Goal: Transaction & Acquisition: Purchase product/service

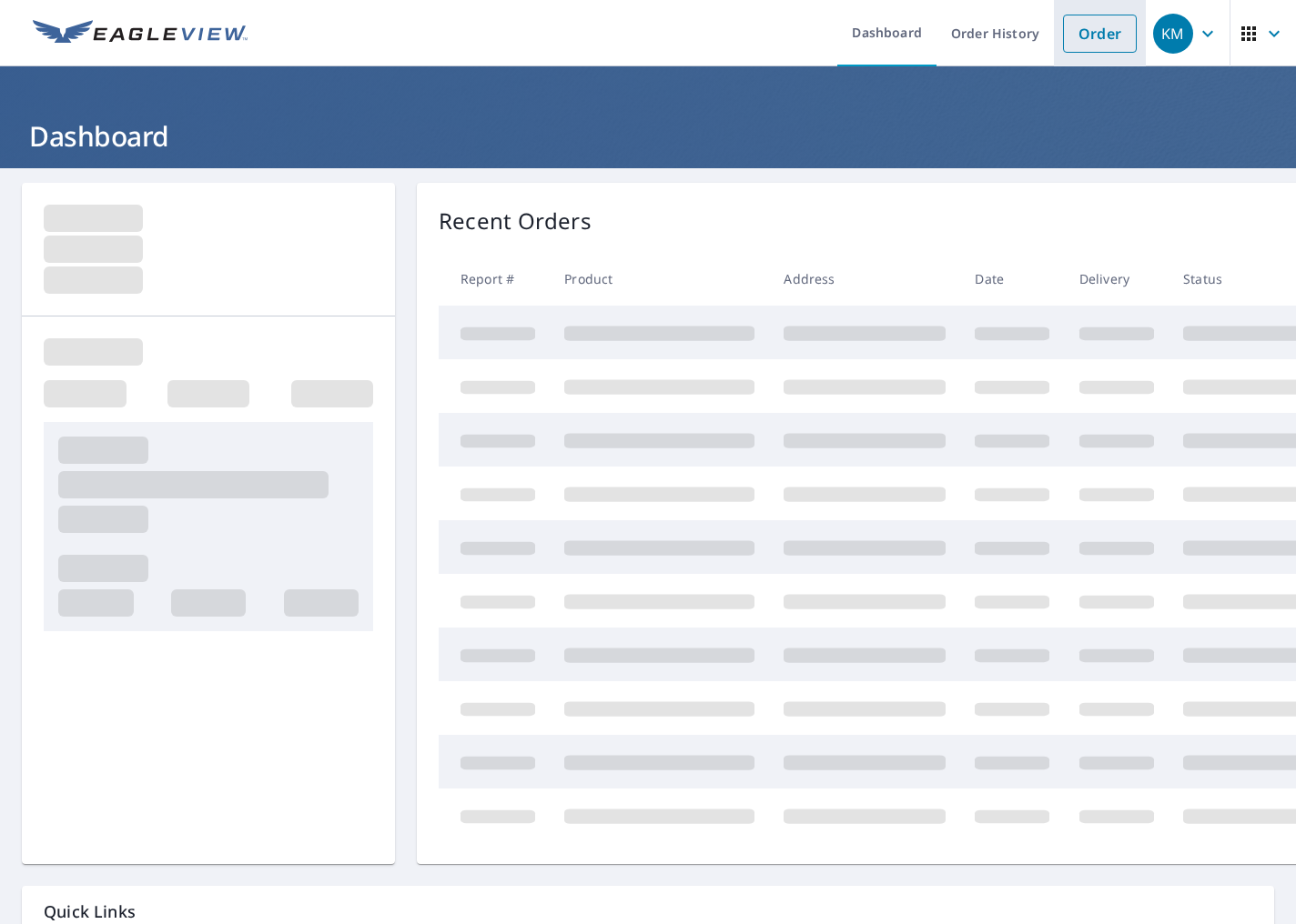
click at [1089, 35] on link "Order" at bounding box center [1100, 33] width 74 height 38
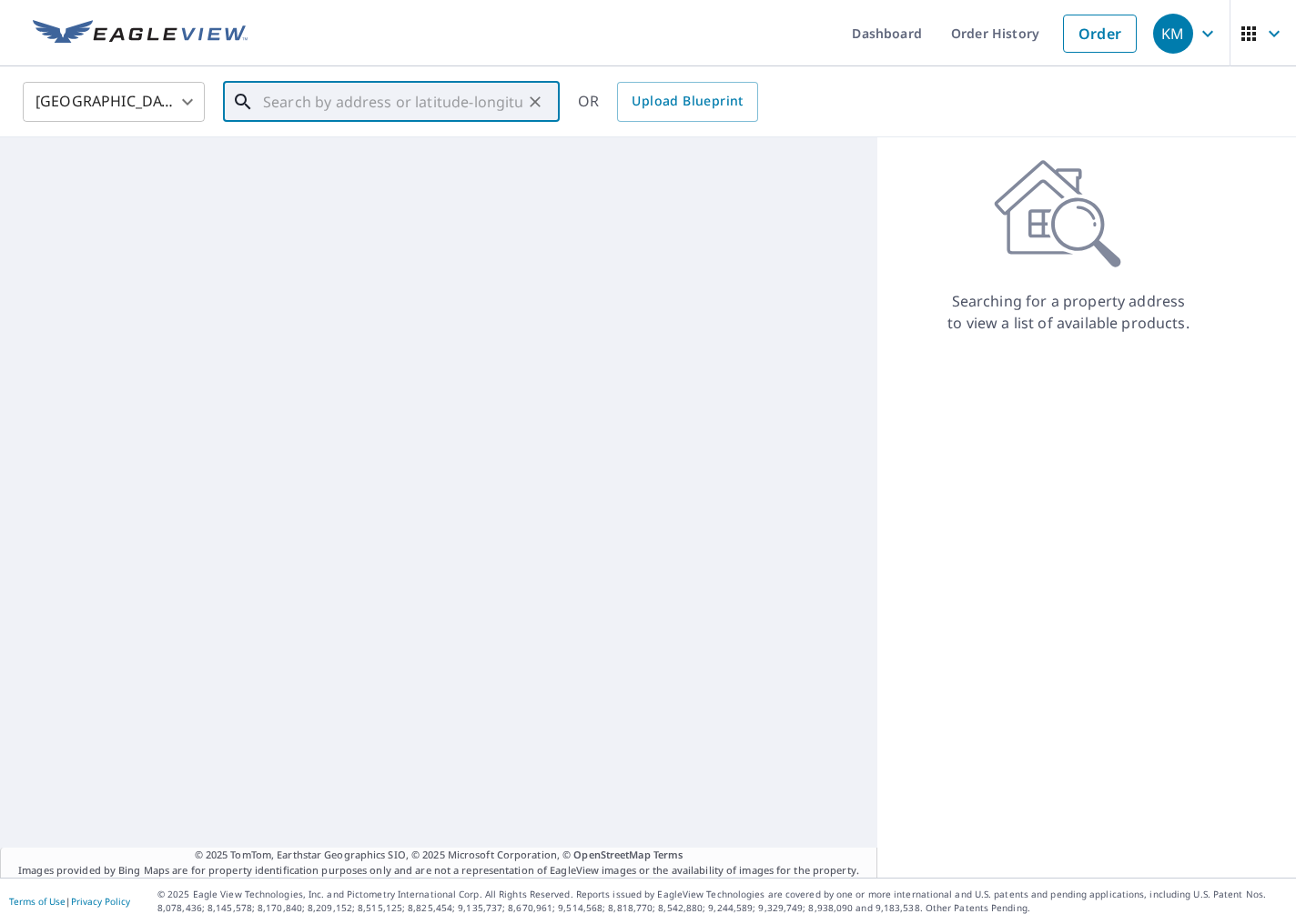
click at [422, 108] on input "text" at bounding box center [392, 102] width 259 height 51
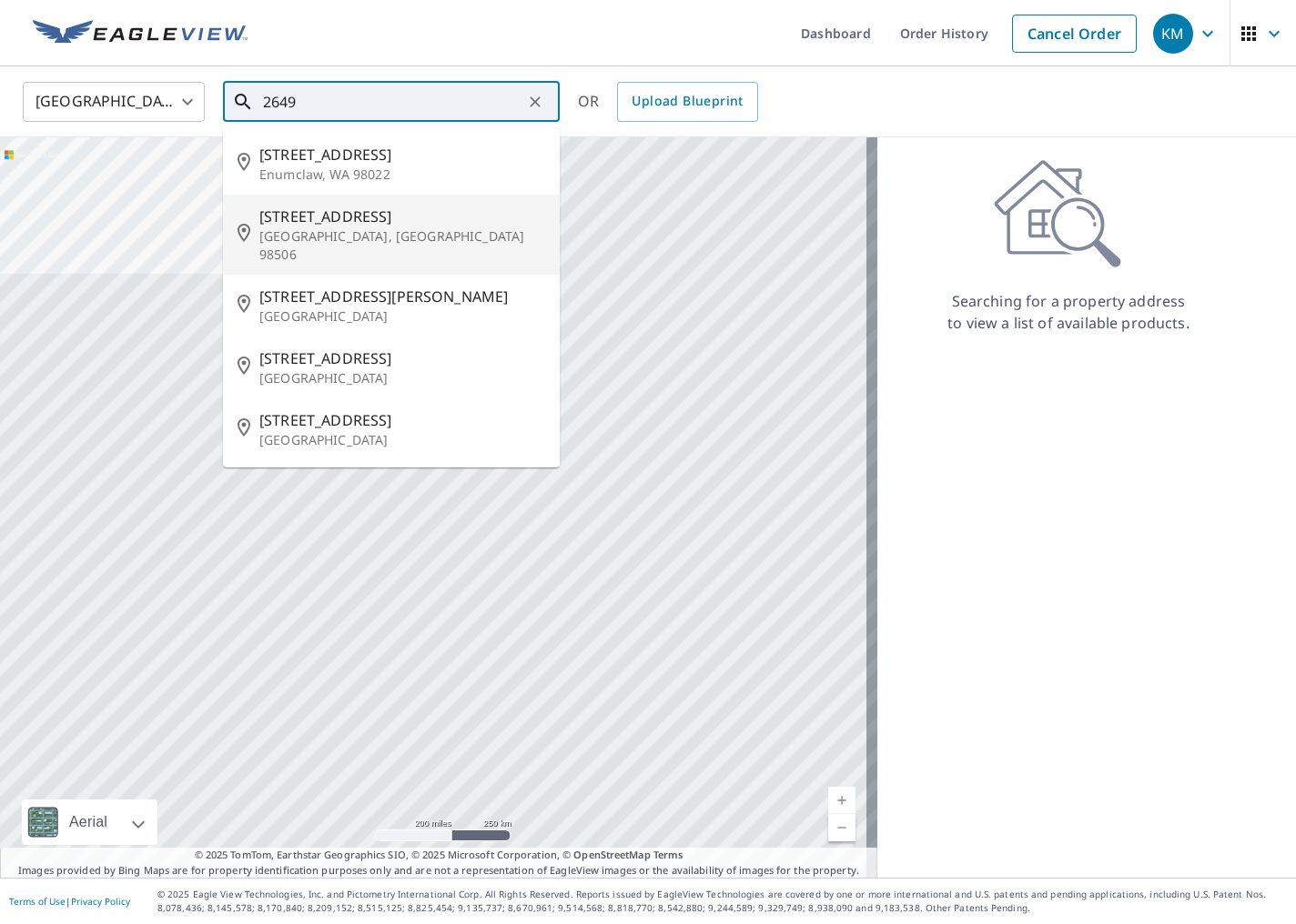
click at [407, 238] on p "[GEOGRAPHIC_DATA], [GEOGRAPHIC_DATA] 98506" at bounding box center [402, 246] width 286 height 36
type input "[STREET_ADDRESS]"
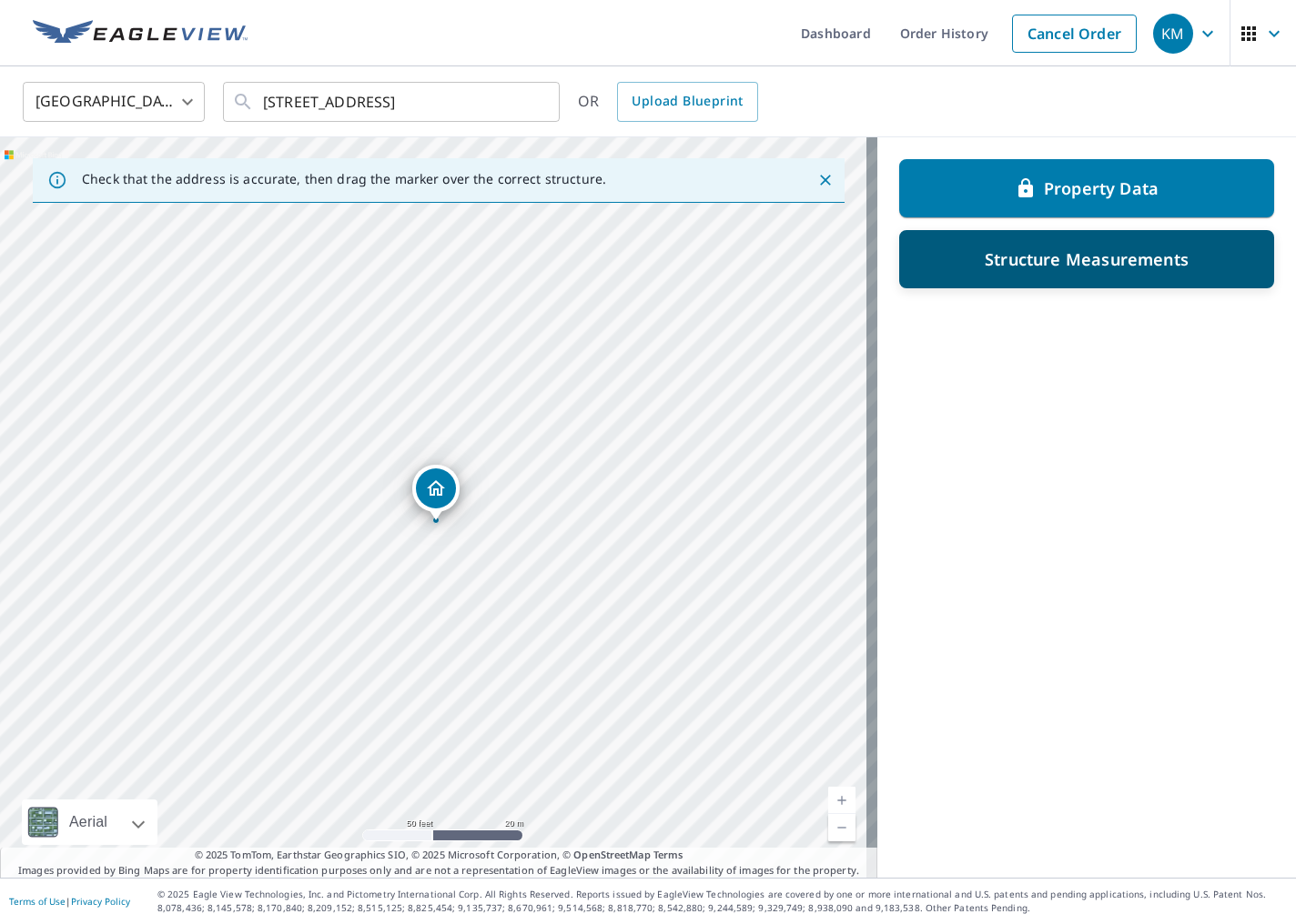
click at [1107, 267] on p "Structure Measurements" at bounding box center [1087, 259] width 204 height 22
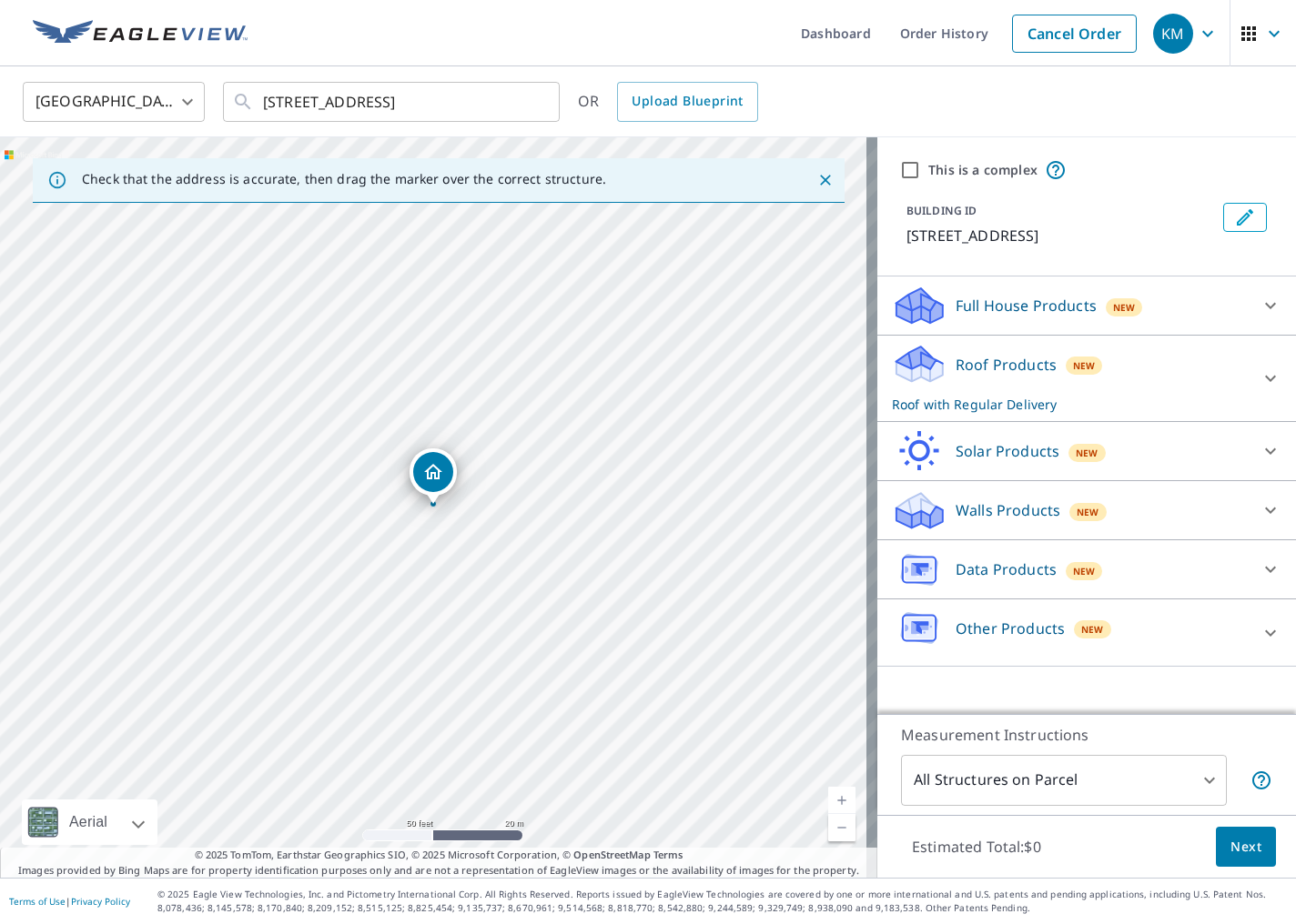
click at [1111, 162] on div "This is a complex" at bounding box center [1087, 170] width 375 height 22
click at [1159, 376] on icon at bounding box center [1270, 378] width 22 height 22
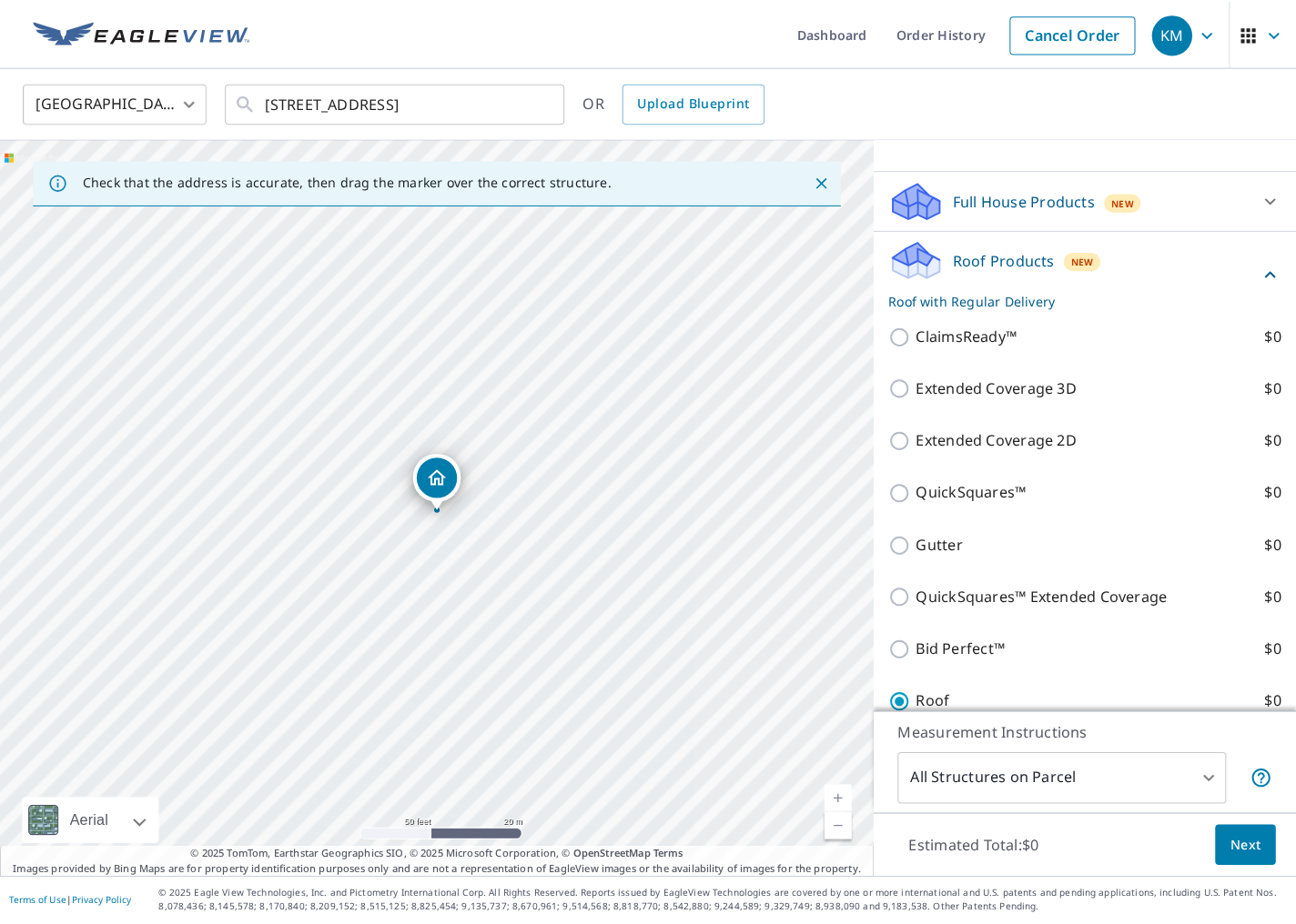
scroll to position [73, 0]
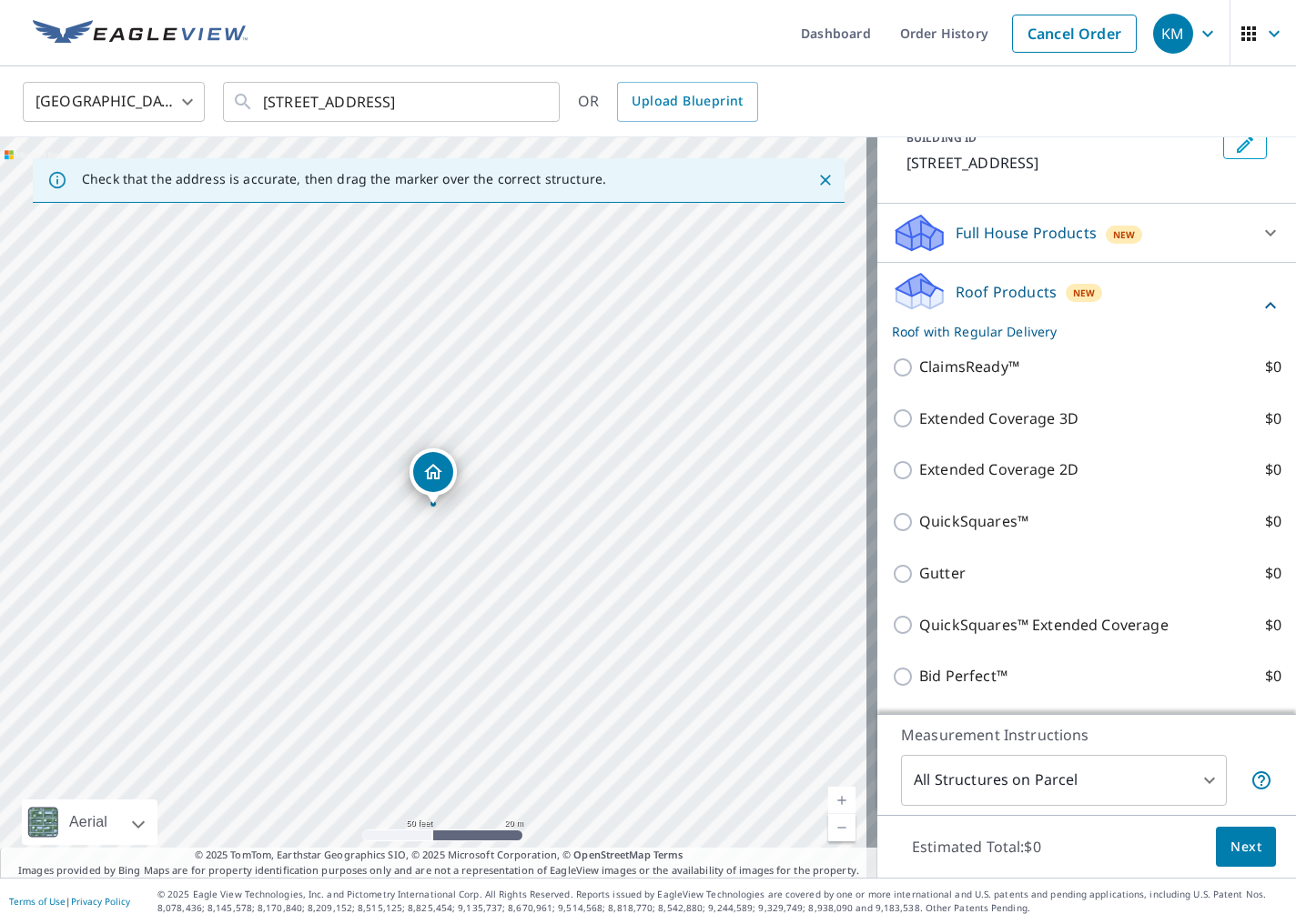
click at [1159, 299] on icon at bounding box center [1270, 305] width 22 height 22
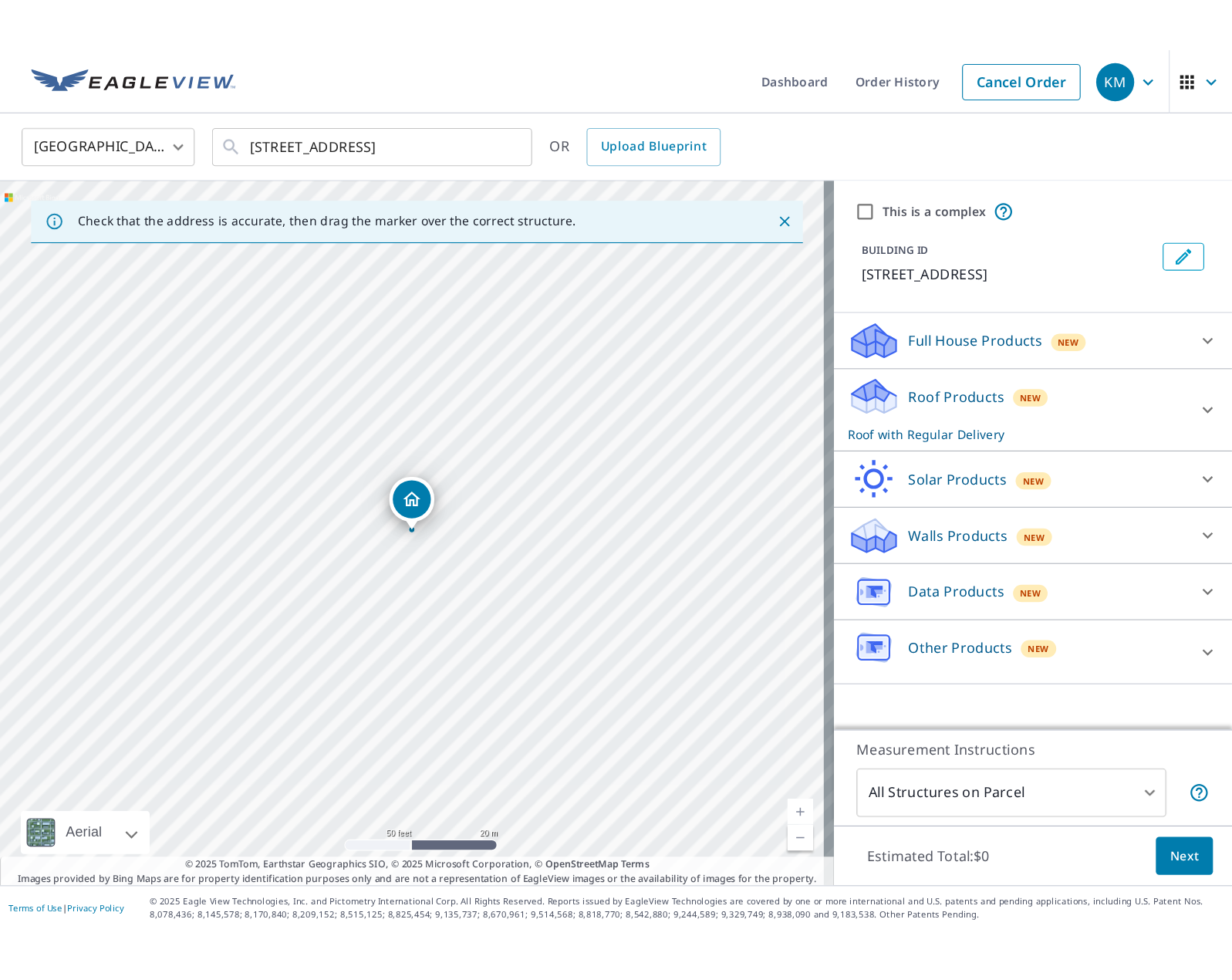
scroll to position [0, 0]
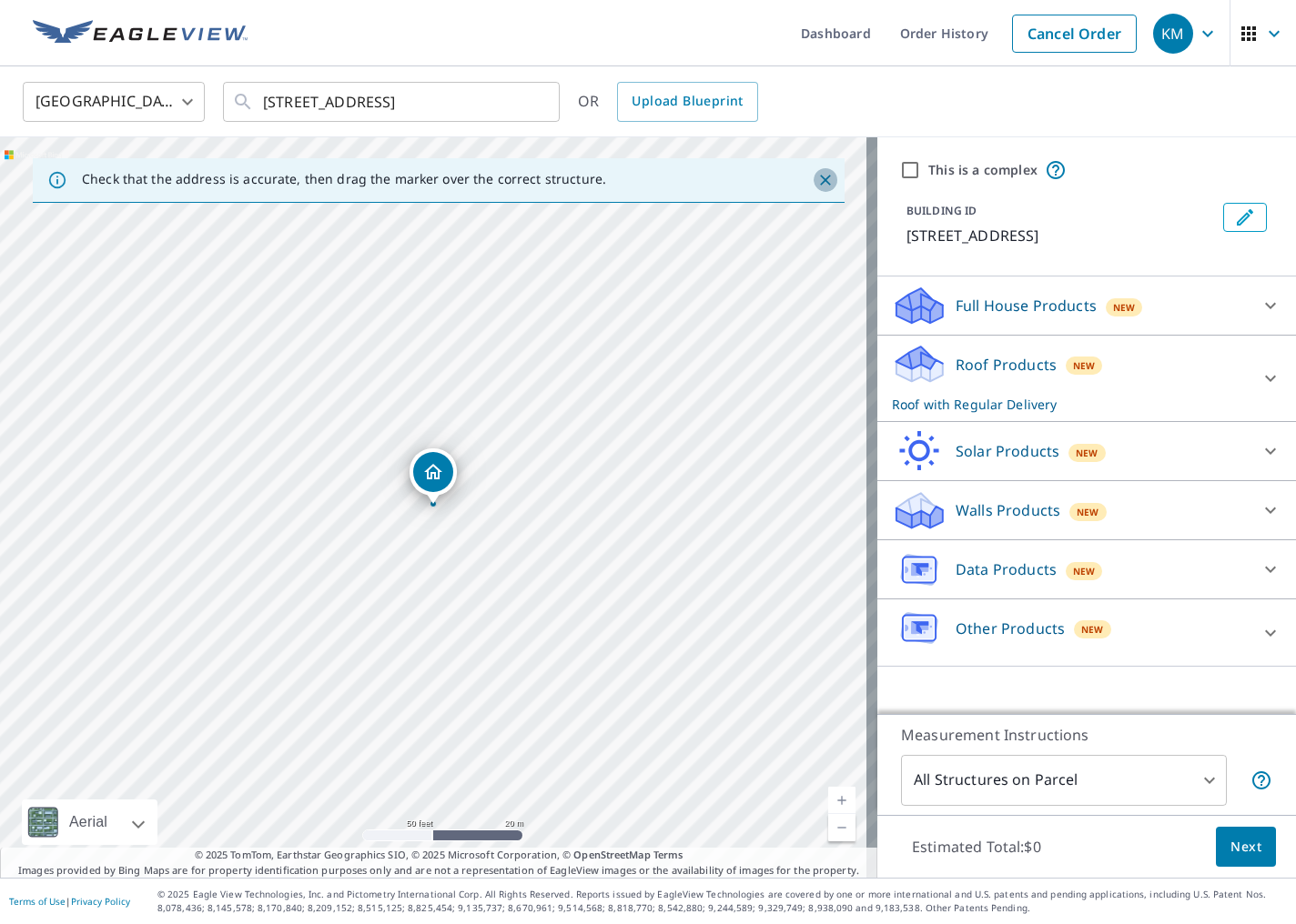
click at [819, 179] on icon "Close" at bounding box center [825, 179] width 18 height 18
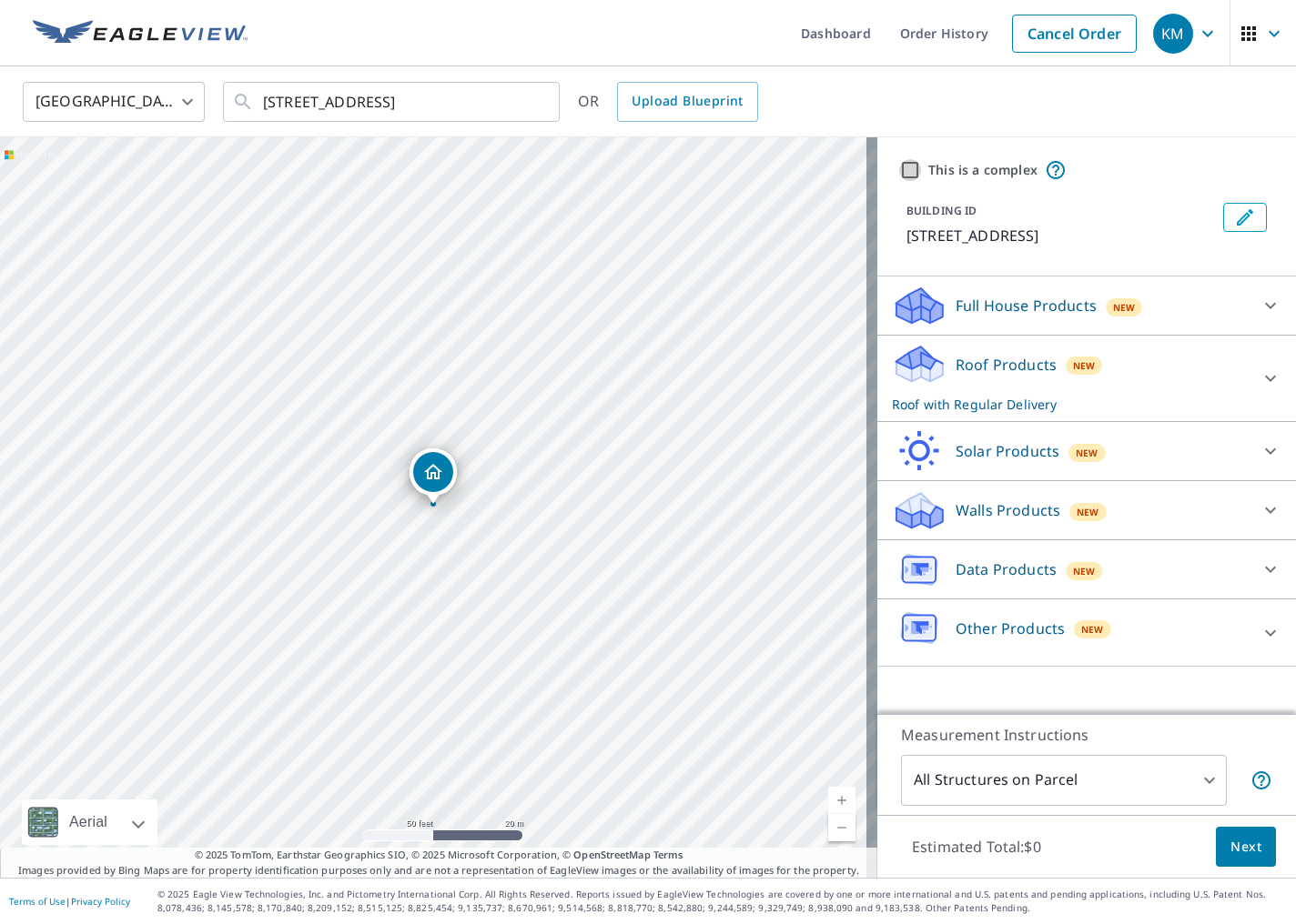
click at [900, 167] on input "This is a complex" at bounding box center [910, 170] width 22 height 22
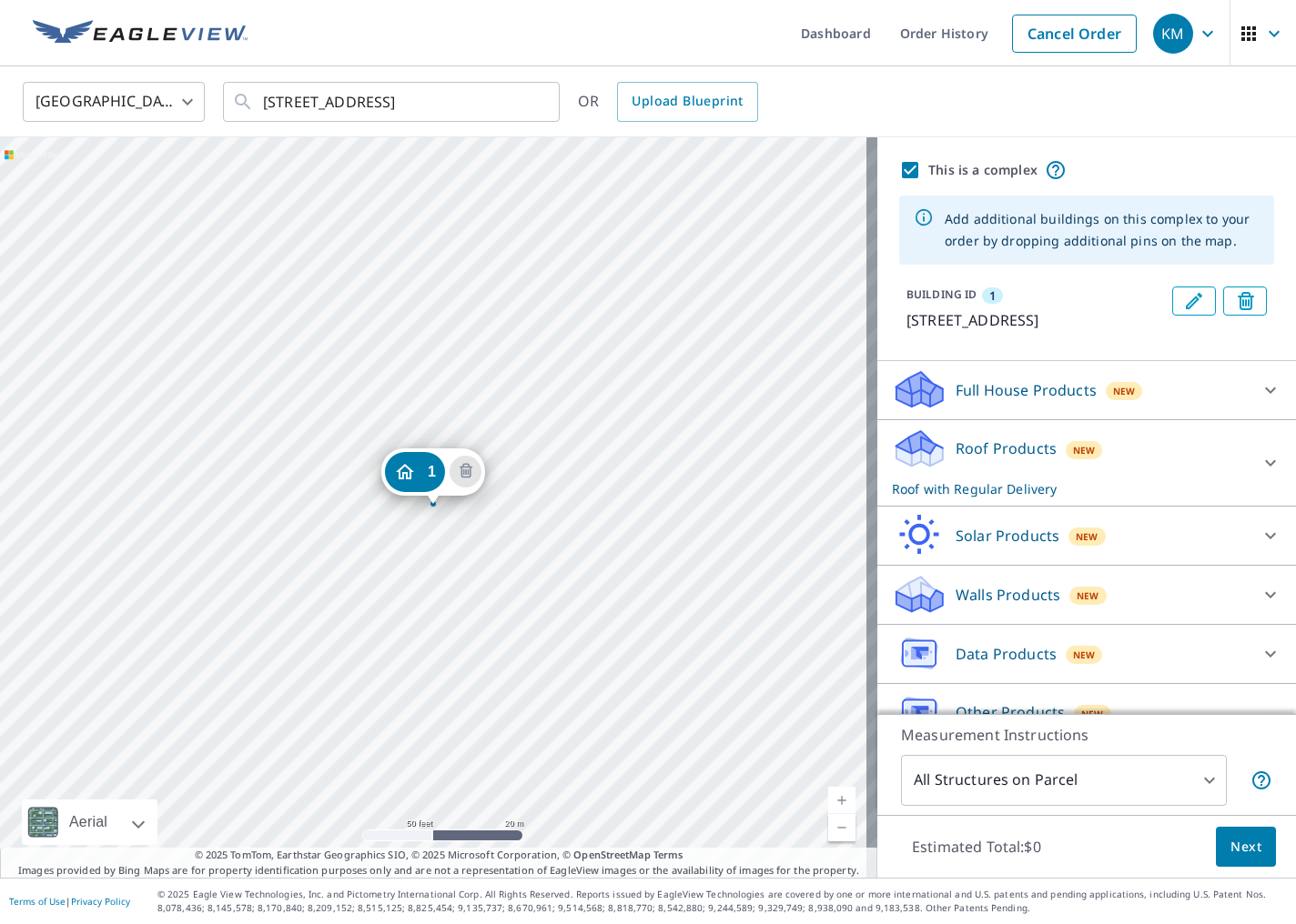
click at [900, 169] on input "This is a complex" at bounding box center [910, 170] width 22 height 22
checkbox input "false"
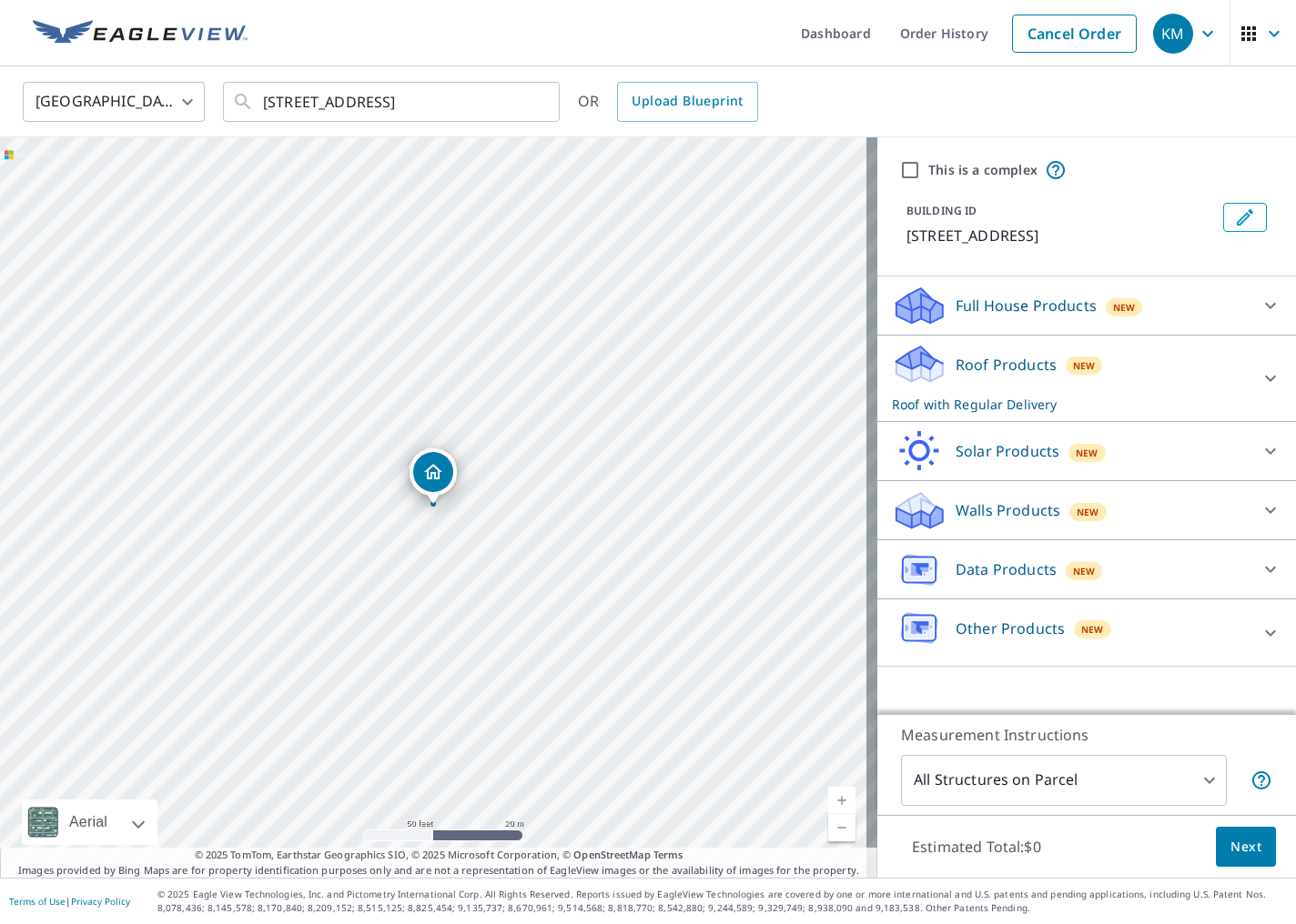
click at [1080, 145] on div "This is a complex BUILDING ID [STREET_ADDRESS]" at bounding box center [1087, 207] width 419 height 140
click at [1159, 506] on icon at bounding box center [1270, 510] width 22 height 22
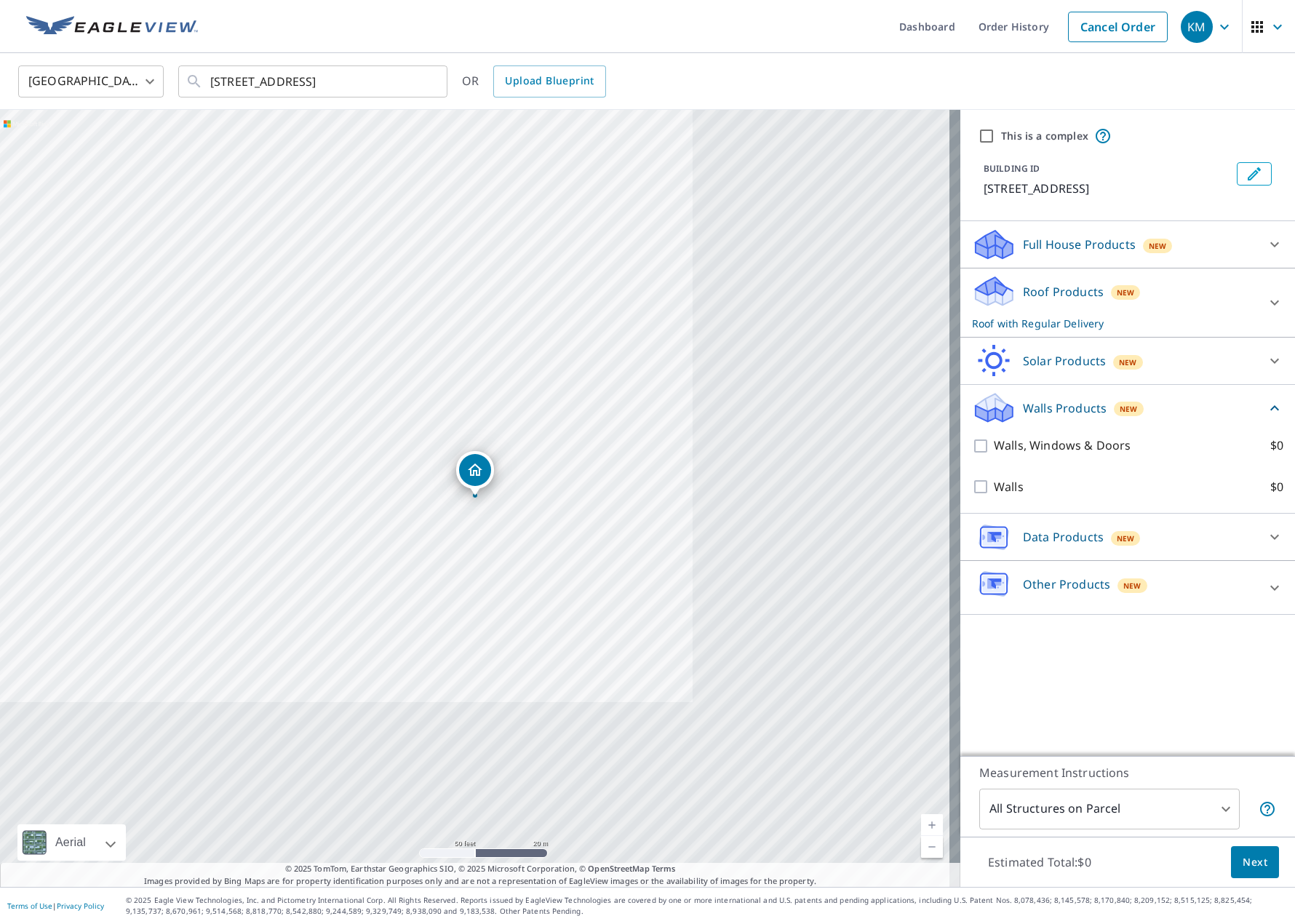
click at [927, 738] on body "KM KM Dashboard Order History Cancel Order KM [GEOGRAPHIC_DATA] [GEOGRAPHIC_DAT…" at bounding box center [647, 462] width 1295 height 924
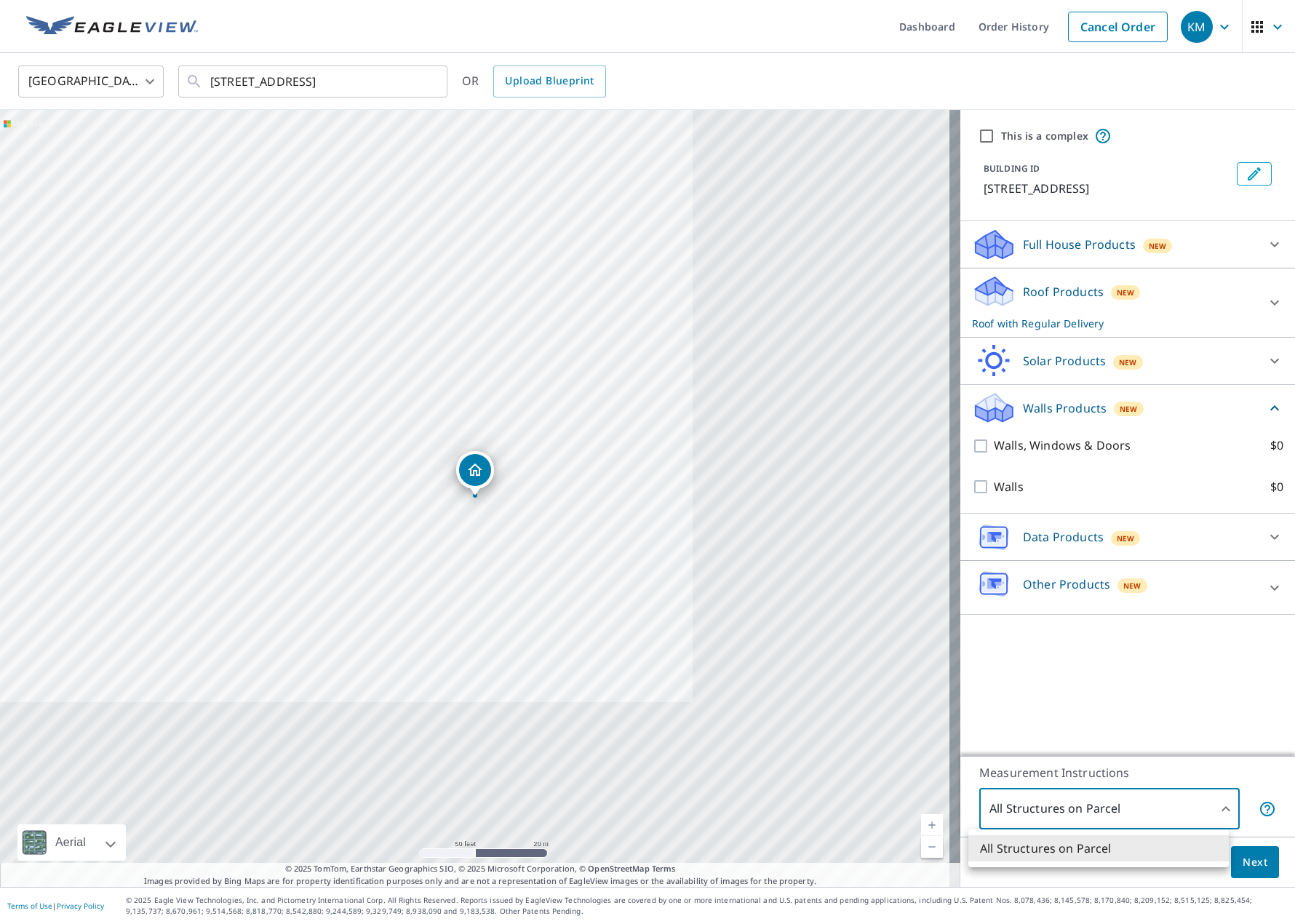
click at [927, 738] on div at bounding box center [647, 462] width 1295 height 924
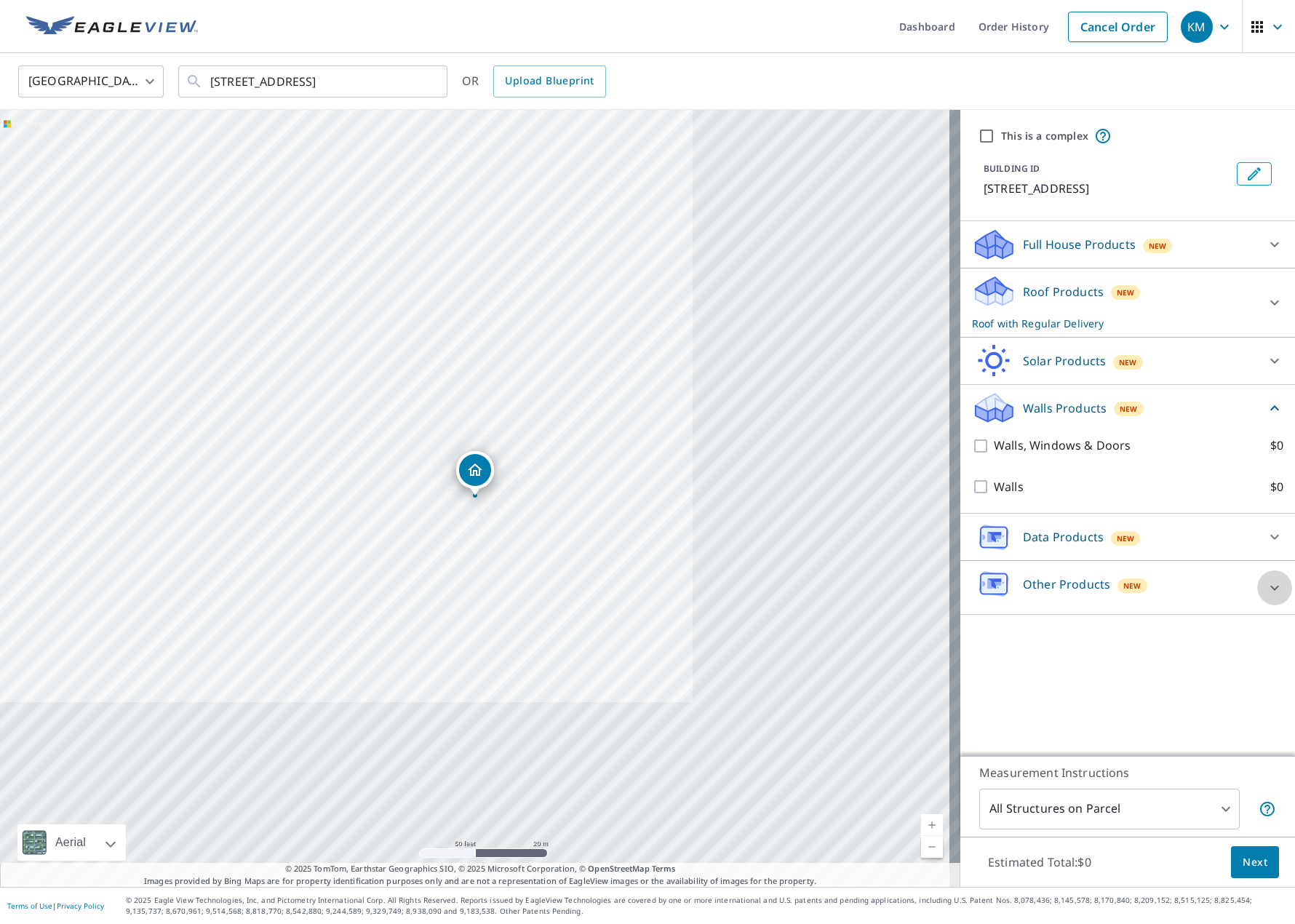
click at [927, 591] on icon at bounding box center [1274, 588] width 17 height 17
click at [927, 588] on icon at bounding box center [1274, 588] width 17 height 17
click at [927, 538] on icon at bounding box center [1274, 537] width 8 height 5
click at [927, 535] on icon at bounding box center [1274, 536] width 8 height 5
click at [927, 407] on icon at bounding box center [1274, 408] width 8 height 5
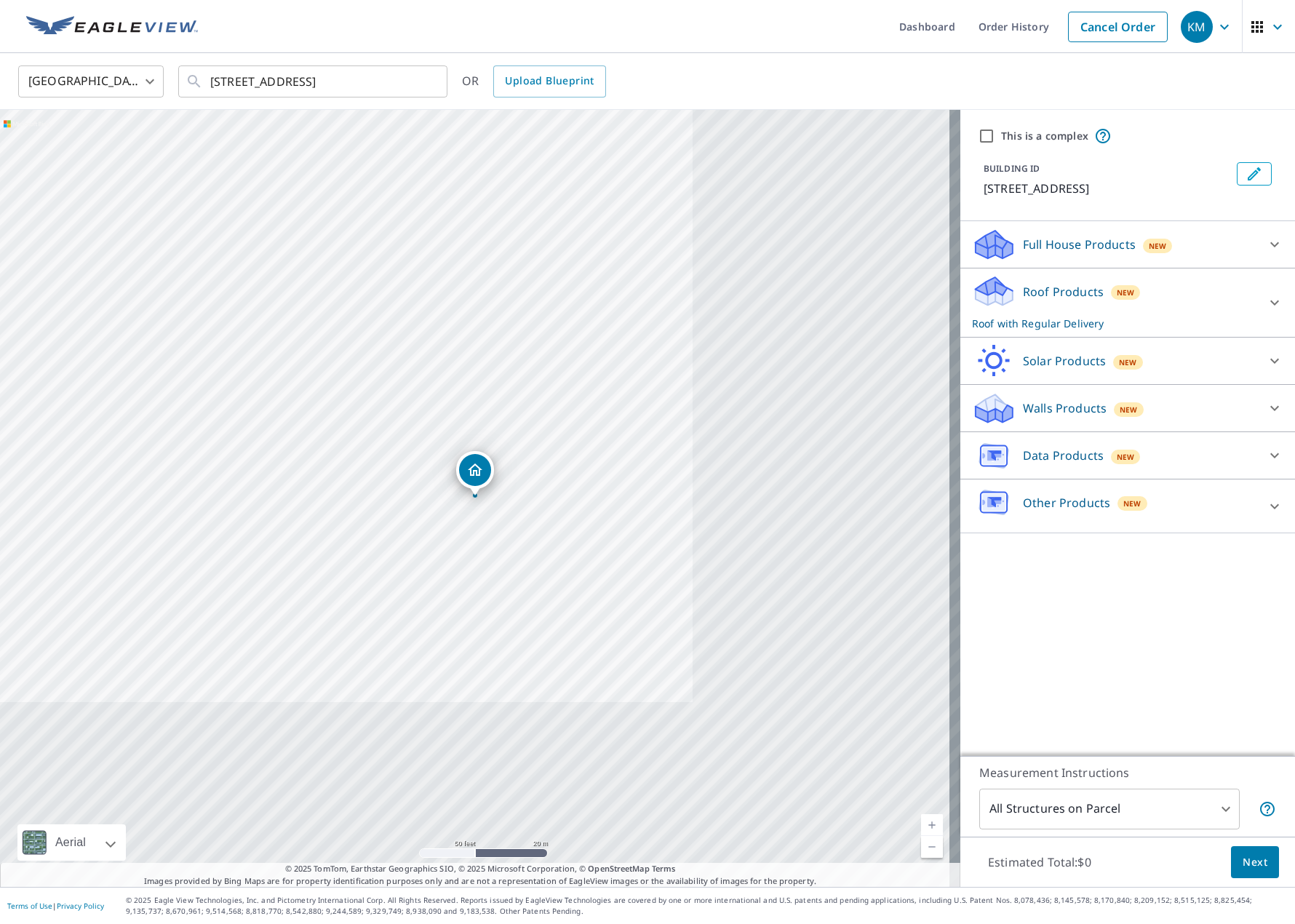
click at [927, 612] on div "This is a complex BUILDING ID [STREET_ADDRESS] Full House Products New Full Hou…" at bounding box center [1128, 433] width 335 height 646
